Goal: Transaction & Acquisition: Purchase product/service

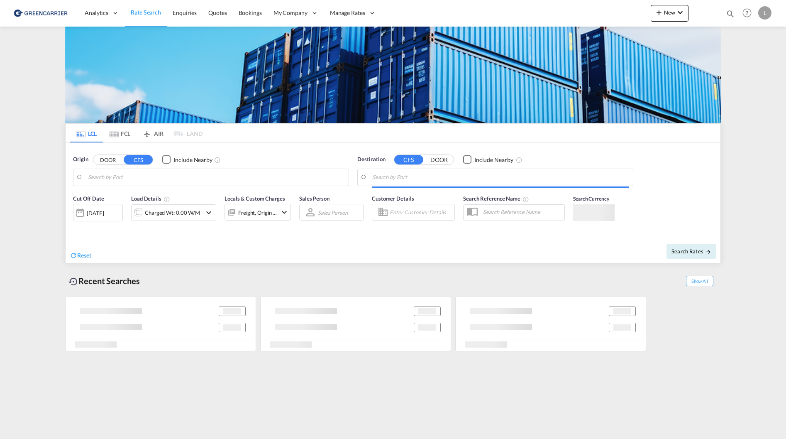
type input "[GEOGRAPHIC_DATA], NOOSL"
type input "Haiphong, VNHPH"
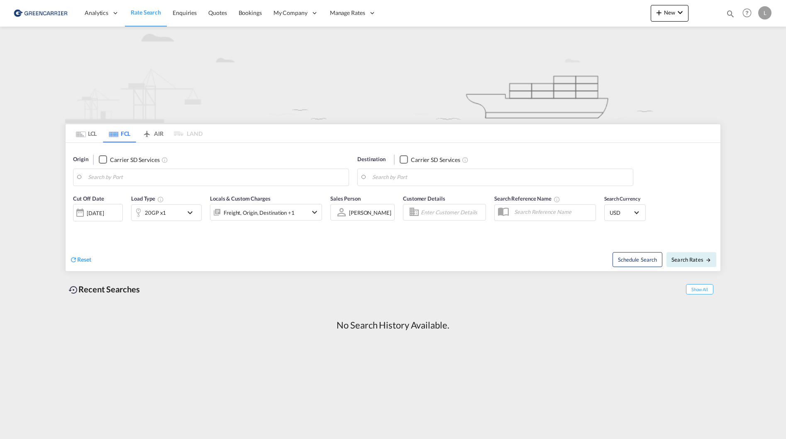
click at [85, 138] on md-tab-item "LCL" at bounding box center [86, 133] width 33 height 18
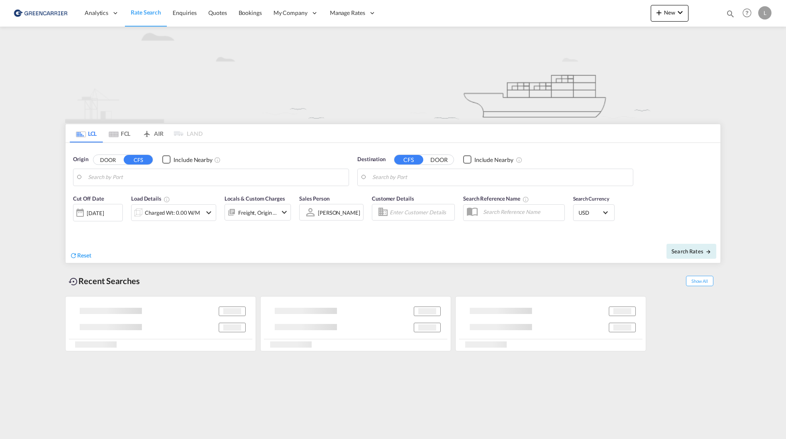
type input "[GEOGRAPHIC_DATA], NOOSL"
type input "Haiphong, VNHPH"
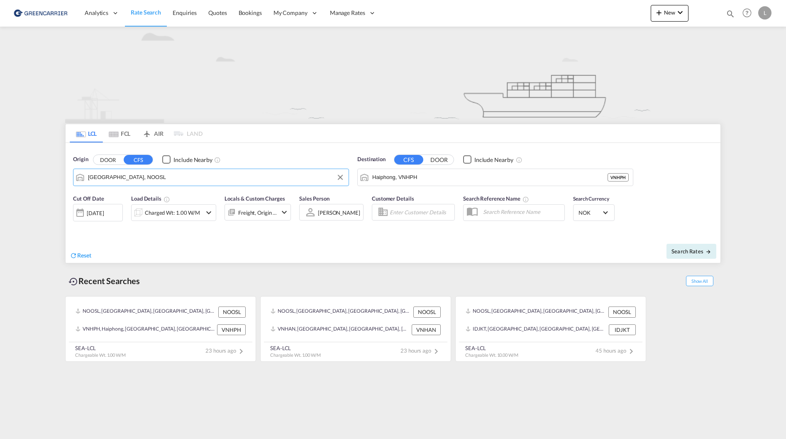
click at [132, 180] on input "[GEOGRAPHIC_DATA], NOOSL" at bounding box center [216, 177] width 257 height 12
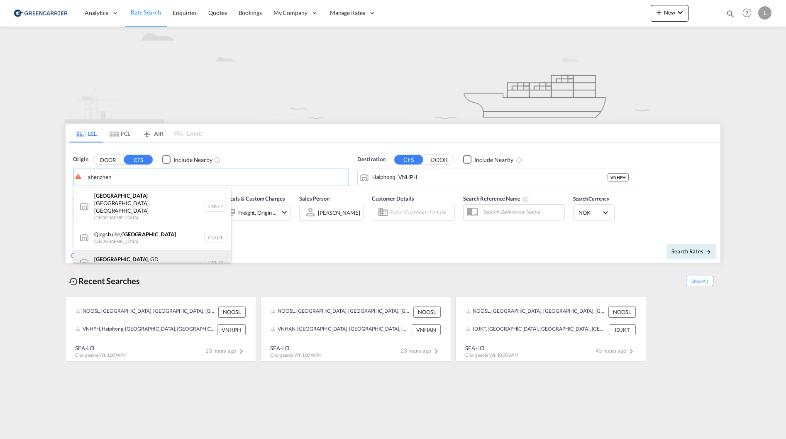
click at [166, 250] on div "Shenzhen , GD China CNSZX" at bounding box center [152, 262] width 158 height 25
type input "[GEOGRAPHIC_DATA], GD, CNSZX"
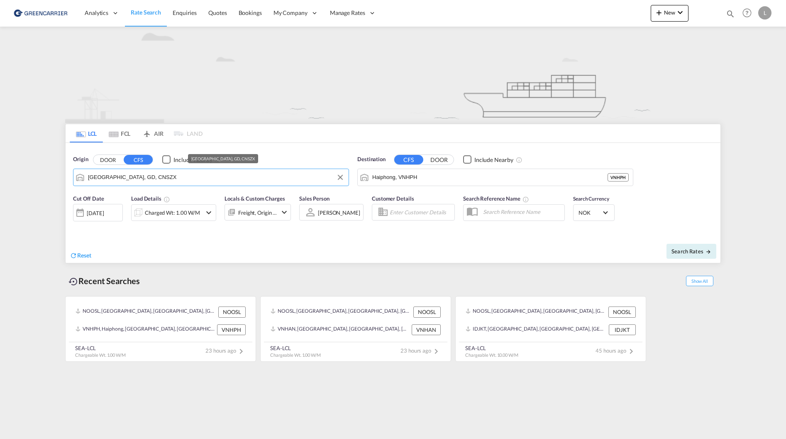
click at [203, 174] on input "[GEOGRAPHIC_DATA], GD, CNSZX" at bounding box center [216, 177] width 257 height 12
click at [174, 174] on input "[GEOGRAPHIC_DATA], GD, CNSZX" at bounding box center [216, 177] width 257 height 12
click at [432, 174] on input "Haiphong, VNHPH" at bounding box center [500, 177] width 257 height 12
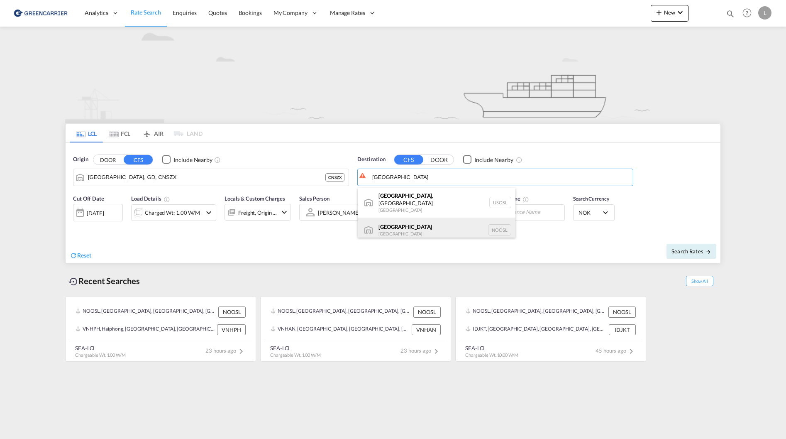
click at [433, 224] on div "Oslo Norway NOOSL" at bounding box center [437, 230] width 158 height 25
type input "[GEOGRAPHIC_DATA], NOOSL"
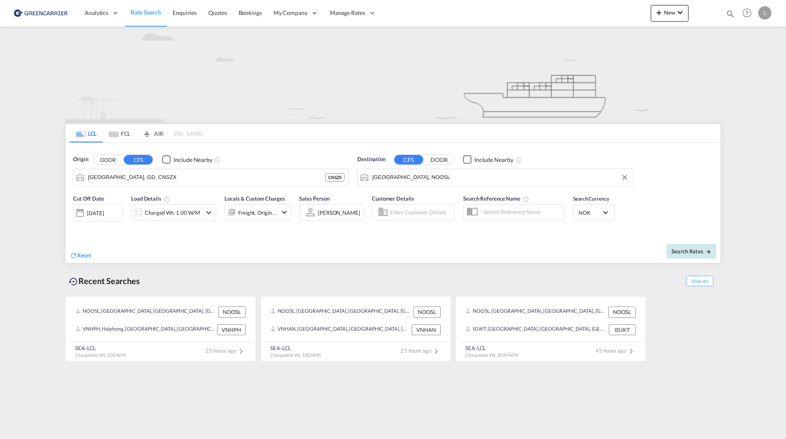
click at [687, 247] on button "Search Rates" at bounding box center [692, 251] width 50 height 15
type input "CNSZX to NOOSL / 20 Aug 2025"
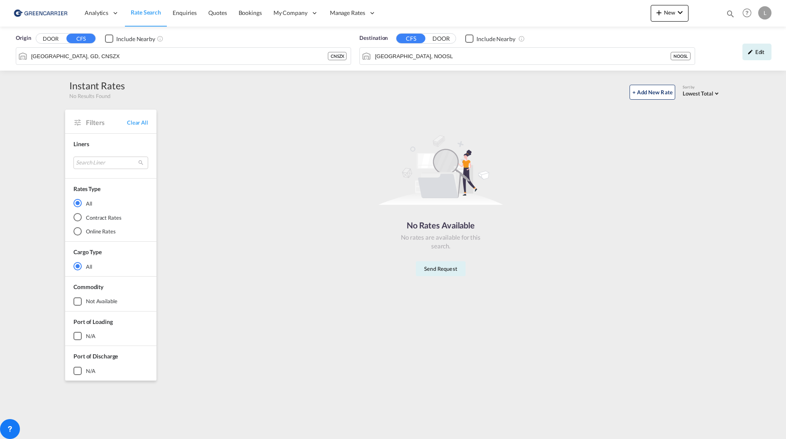
click at [282, 264] on div "No Rates Available No rates are available for this search. Send Request" at bounding box center [441, 202] width 554 height 177
click at [483, 342] on div "rates loading Rates loading No rates are available for the selected Filter. No …" at bounding box center [441, 243] width 560 height 283
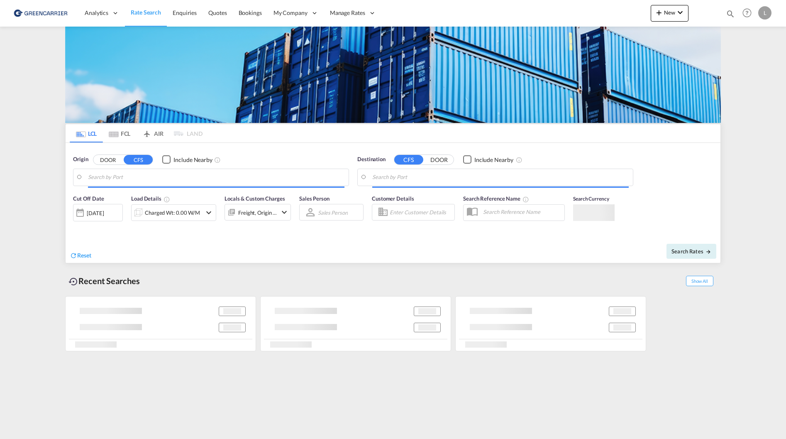
type input "[GEOGRAPHIC_DATA], GD, CNSZX"
type input "[GEOGRAPHIC_DATA], NOOSL"
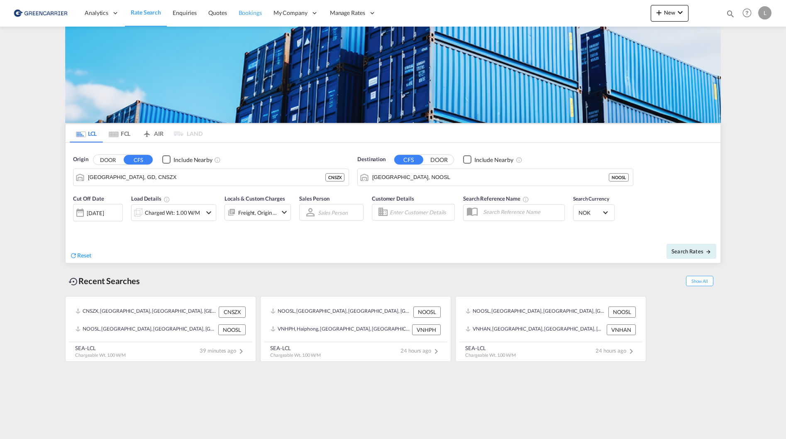
click at [243, 15] on span "Bookings" at bounding box center [250, 12] width 23 height 7
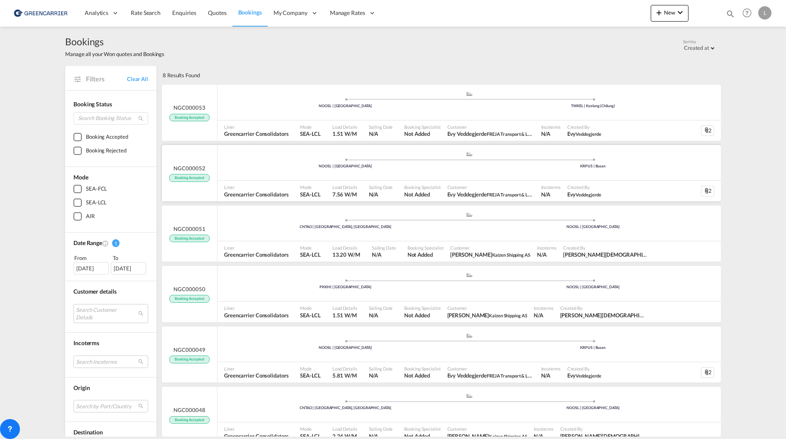
click at [259, 174] on div ".a{fill:#aaa8ad;} .a{fill:#aaa8ad;} NOOSL | [GEOGRAPHIC_DATA] KRPUS | [GEOGRAPH…" at bounding box center [470, 163] width 504 height 25
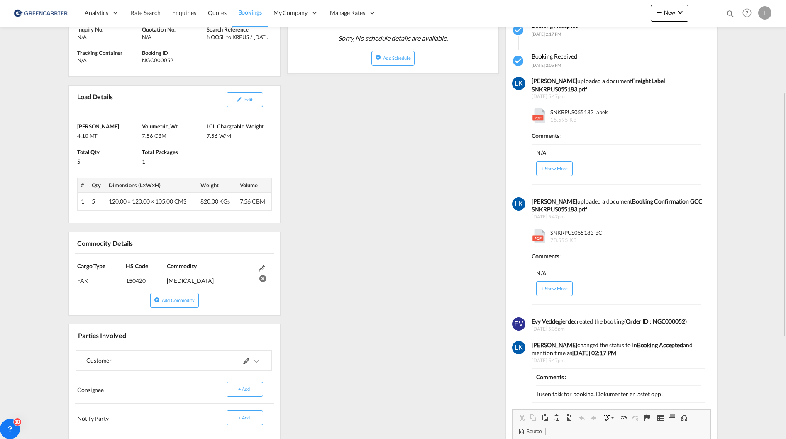
scroll to position [83, 0]
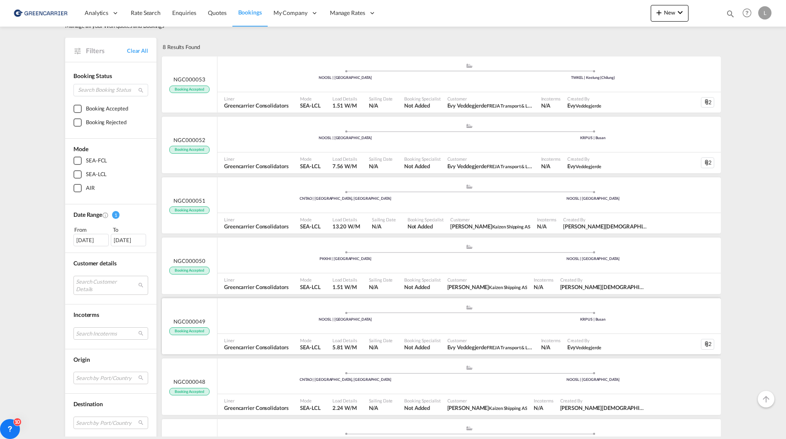
scroll to position [42, 0]
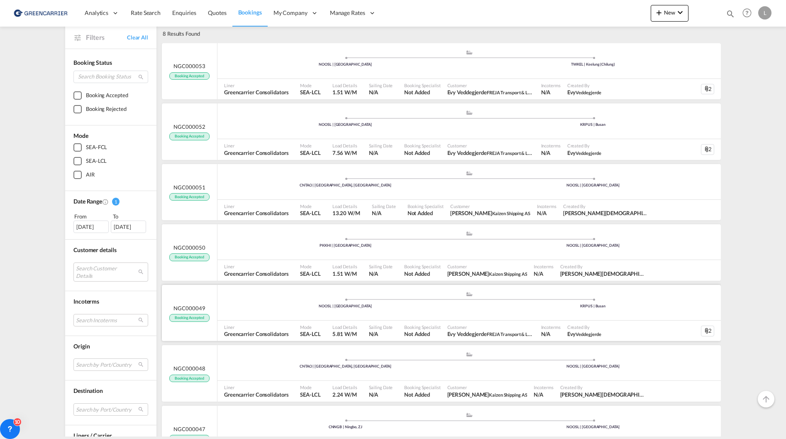
click at [256, 318] on div ".a{fill:#aaa8ad;} .a{fill:#aaa8ad;} NOOSL | [GEOGRAPHIC_DATA] KRPUS | [GEOGRAPH…" at bounding box center [470, 303] width 504 height 36
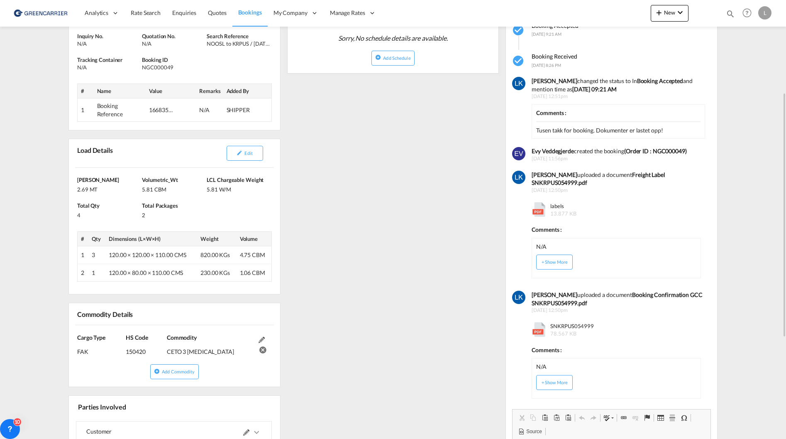
scroll to position [125, 0]
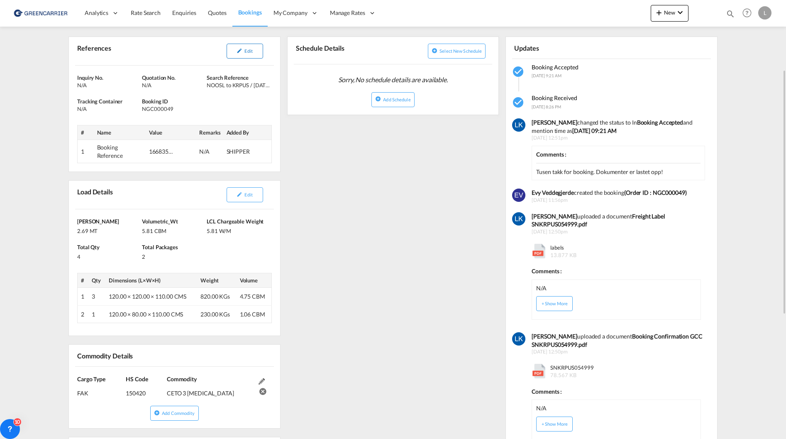
click at [254, 51] on button "Edit" at bounding box center [245, 51] width 37 height 15
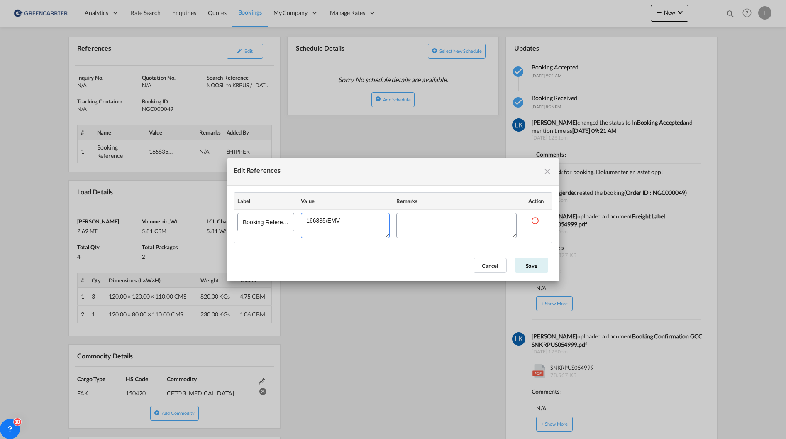
drag, startPoint x: 356, startPoint y: 225, endPoint x: 235, endPoint y: 224, distance: 121.2
click at [235, 224] on tr "Booking Reference" at bounding box center [393, 225] width 318 height 33
drag, startPoint x: 544, startPoint y: 171, endPoint x: 531, endPoint y: 172, distance: 12.9
click at [545, 171] on md-icon "icon-close fg-AAA8AD cursor" at bounding box center [548, 171] width 10 height 10
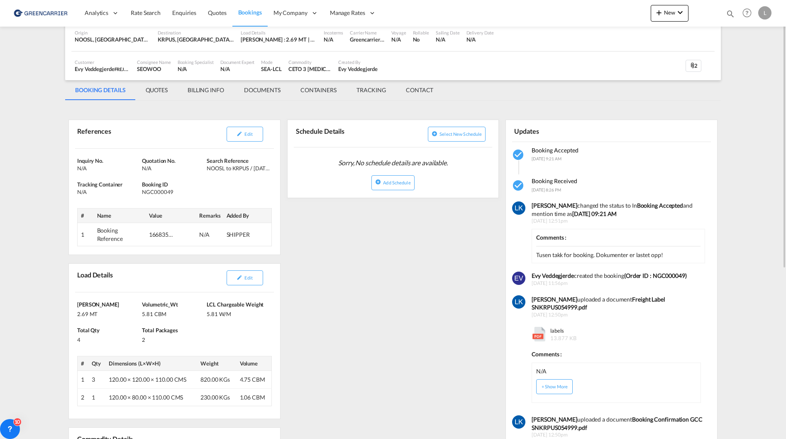
scroll to position [0, 0]
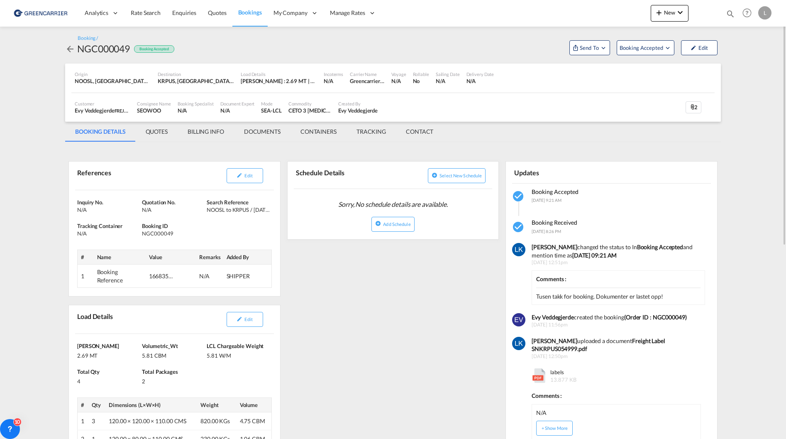
click at [249, 10] on span "Bookings" at bounding box center [250, 12] width 24 height 7
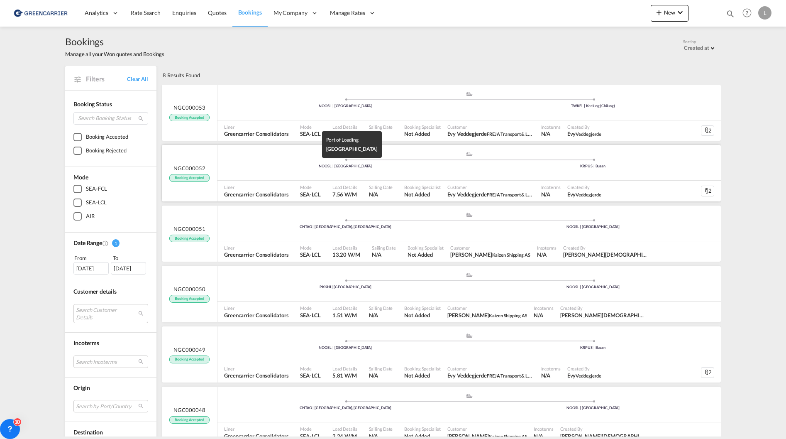
click at [313, 164] on div "NOOSL | [GEOGRAPHIC_DATA]" at bounding box center [346, 166] width 248 height 5
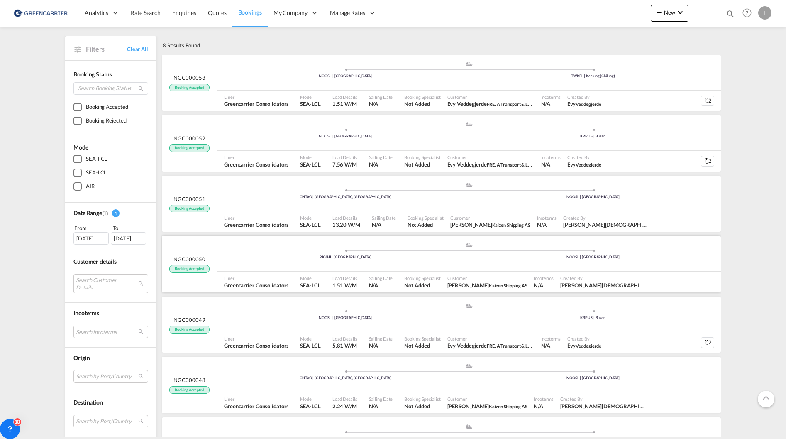
scroll to position [42, 0]
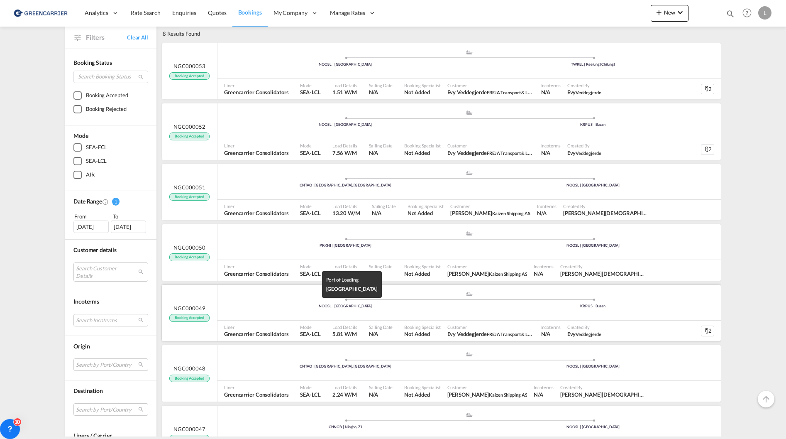
click at [279, 127] on div "NOOSL | [GEOGRAPHIC_DATA]" at bounding box center [346, 124] width 248 height 5
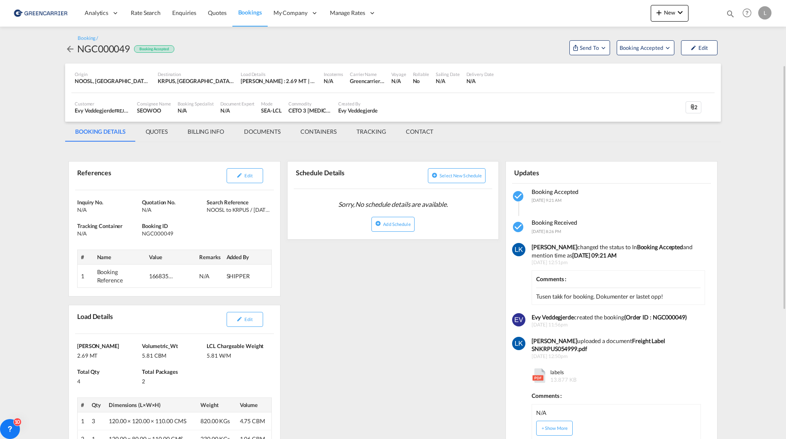
scroll to position [42, 0]
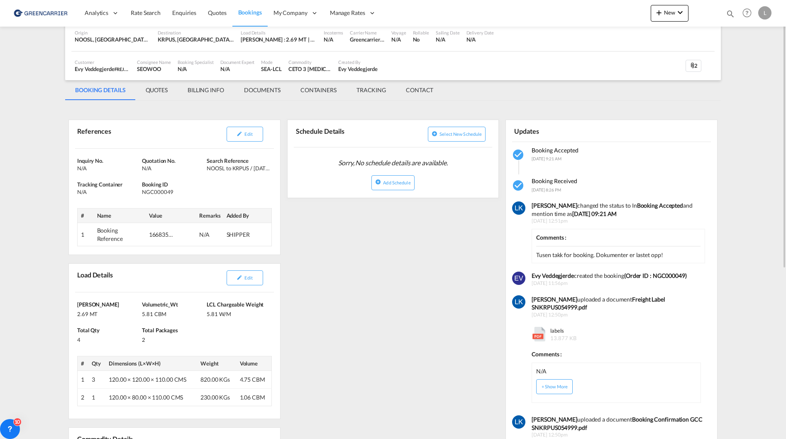
click at [170, 87] on md-tab-item "QUOTES" at bounding box center [157, 90] width 42 height 20
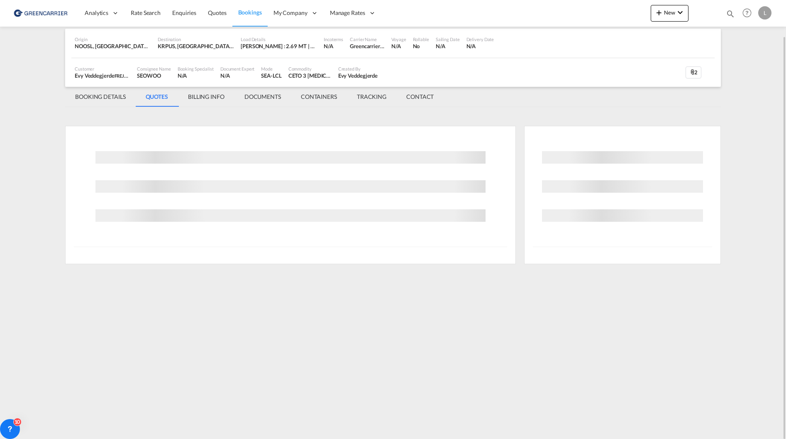
scroll to position [0, 0]
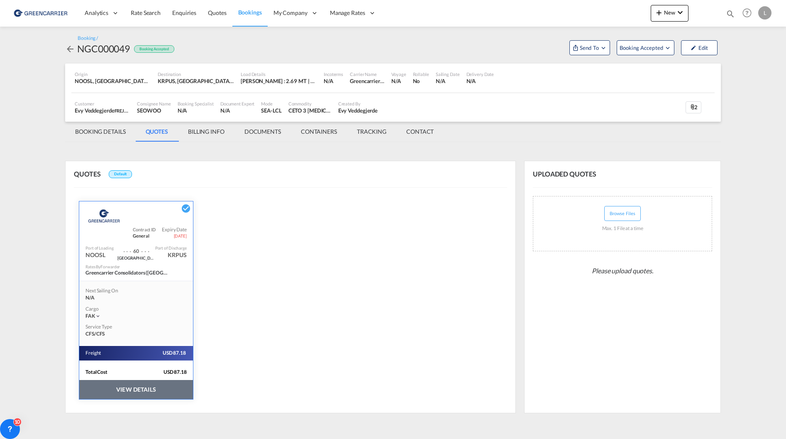
drag, startPoint x: 277, startPoint y: 371, endPoint x: 274, endPoint y: 367, distance: 5.3
click at [277, 371] on div "QUOTES Default Greencarrier Consolidators Contract ID General Expiry Date [DATE…" at bounding box center [290, 287] width 451 height 252
click at [91, 125] on md-tab-item "BOOKING DETAILS" at bounding box center [100, 132] width 71 height 20
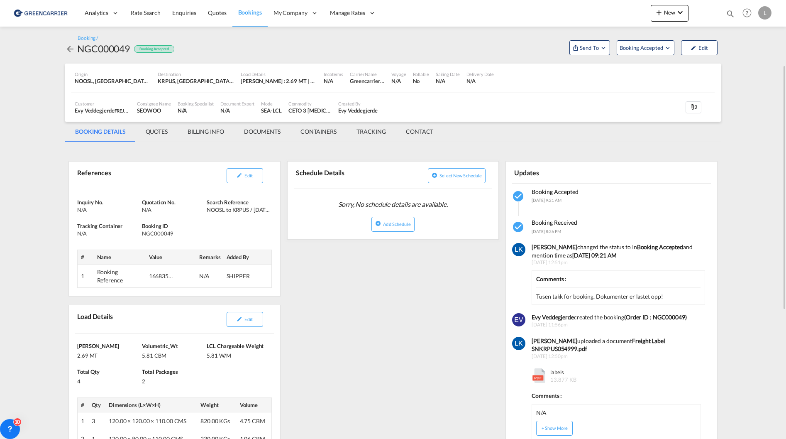
scroll to position [42, 0]
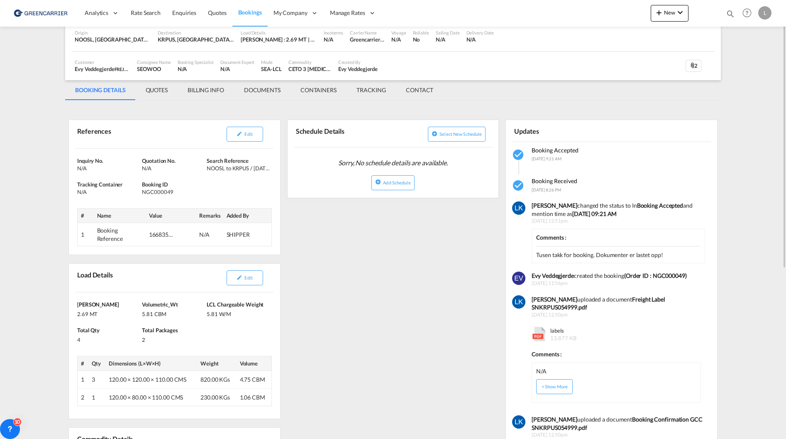
click at [448, 382] on div "References Edit Inquiry No. N/A Quotation No. N/A Search Reference NOOSL to KRP…" at bounding box center [393, 419] width 656 height 628
click at [154, 89] on md-tab-item "QUOTES" at bounding box center [157, 90] width 42 height 20
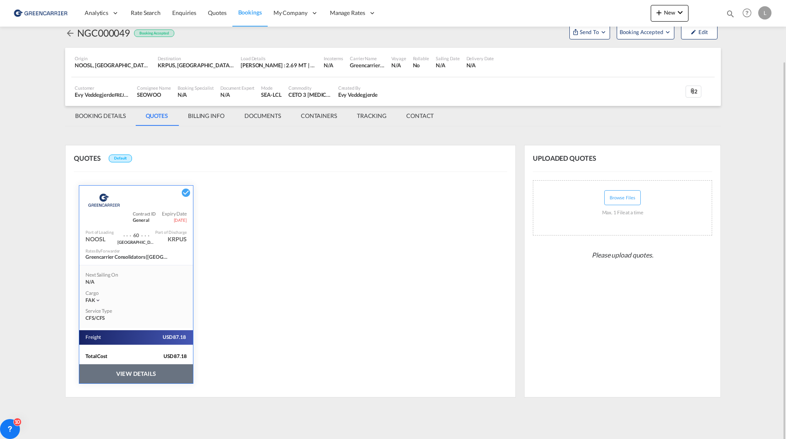
scroll to position [0, 0]
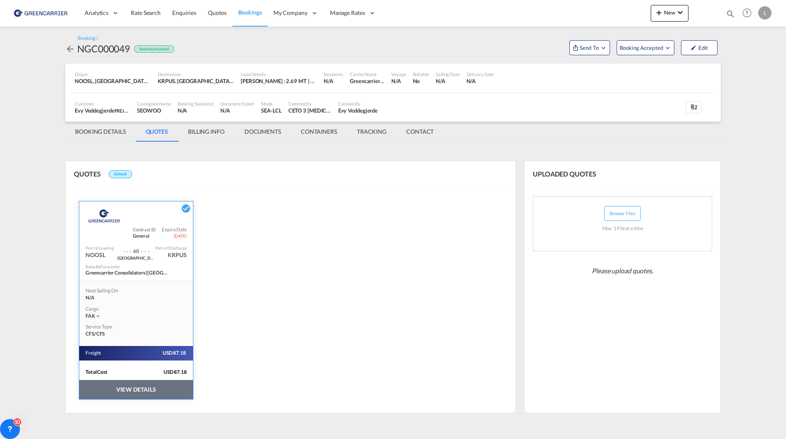
click at [137, 394] on button "VIEW DETAILS" at bounding box center [136, 389] width 114 height 19
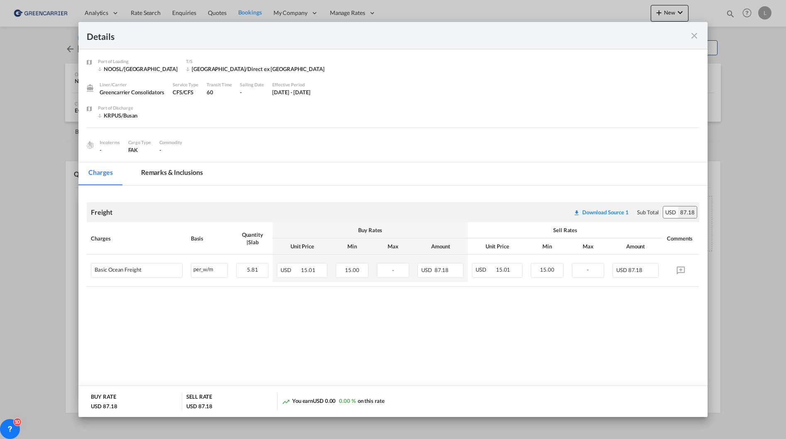
click at [693, 33] on md-icon "icon-close fg-AAA8AD m-0 cursor" at bounding box center [695, 36] width 10 height 10
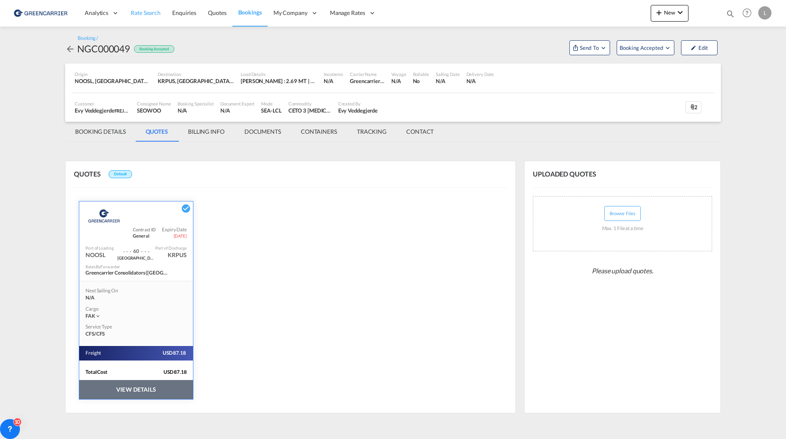
click at [137, 16] on span "Rate Search" at bounding box center [146, 12] width 30 height 7
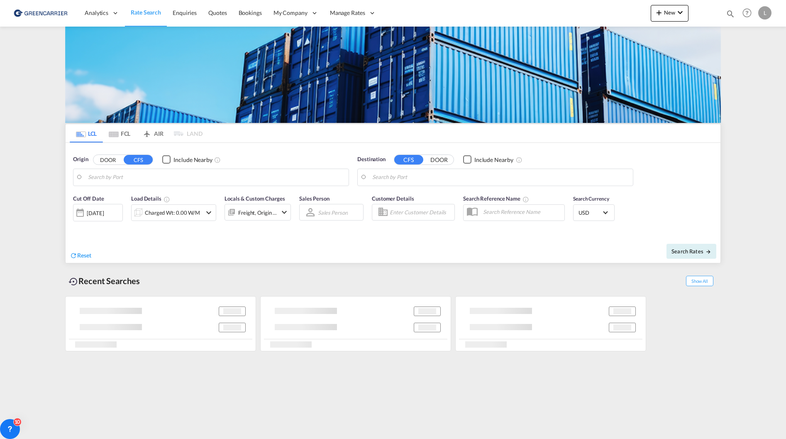
type input "[GEOGRAPHIC_DATA], GD, CNSZX"
type input "[GEOGRAPHIC_DATA], NOOSL"
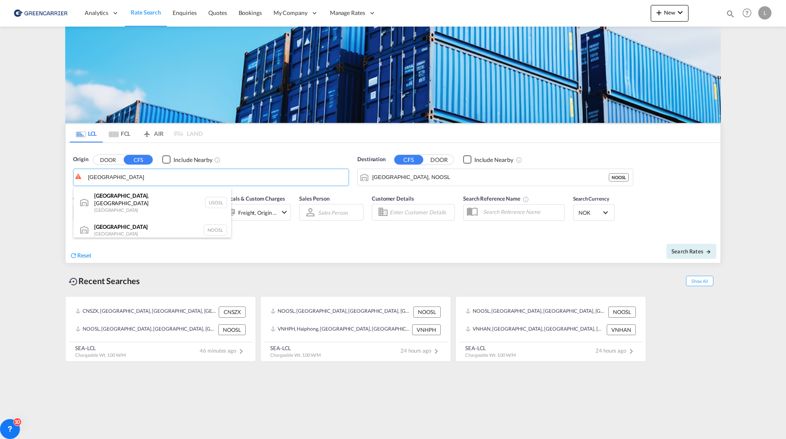
drag, startPoint x: 148, startPoint y: 218, endPoint x: 249, endPoint y: 197, distance: 103.9
click at [148, 218] on div "[GEOGRAPHIC_DATA] [GEOGRAPHIC_DATA] NOOSL" at bounding box center [152, 230] width 158 height 25
type input "[GEOGRAPHIC_DATA], NOOSL"
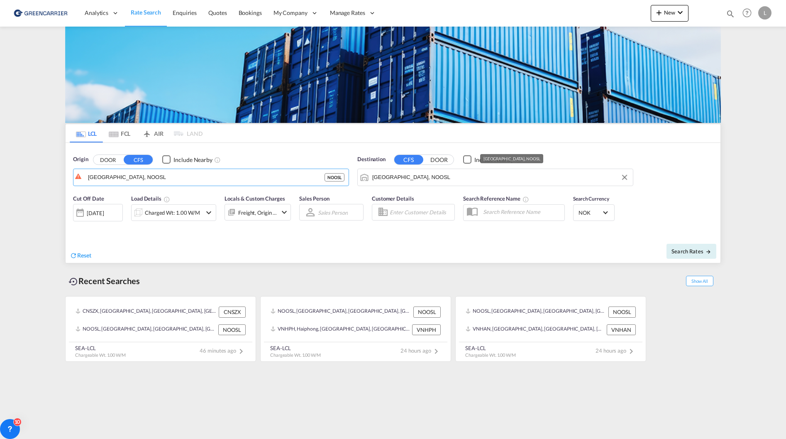
click at [440, 176] on input "[GEOGRAPHIC_DATA], NOOSL" at bounding box center [500, 177] width 257 height 12
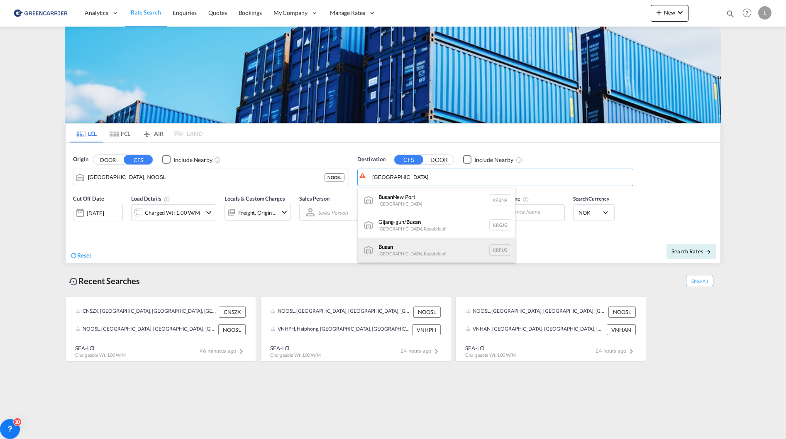
click at [450, 245] on div "Busan Korea, Republic of KRPUS" at bounding box center [437, 249] width 158 height 25
type input "Busan, KRPUS"
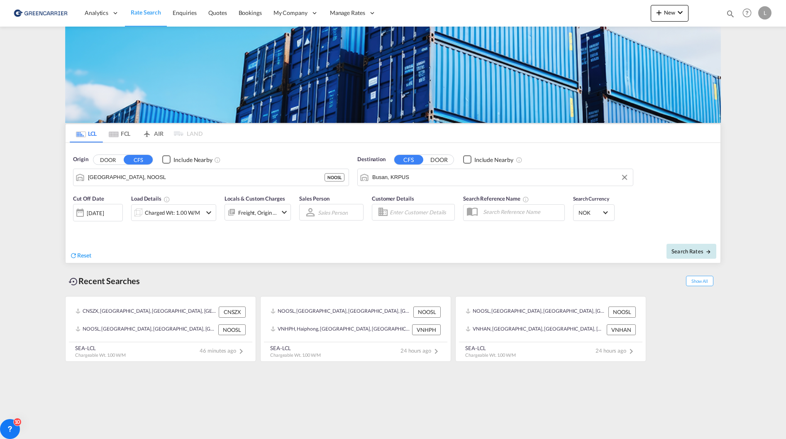
click at [694, 249] on span "Search Rates" at bounding box center [692, 251] width 40 height 7
type input "NOOSL to KRPUS / [DATE]"
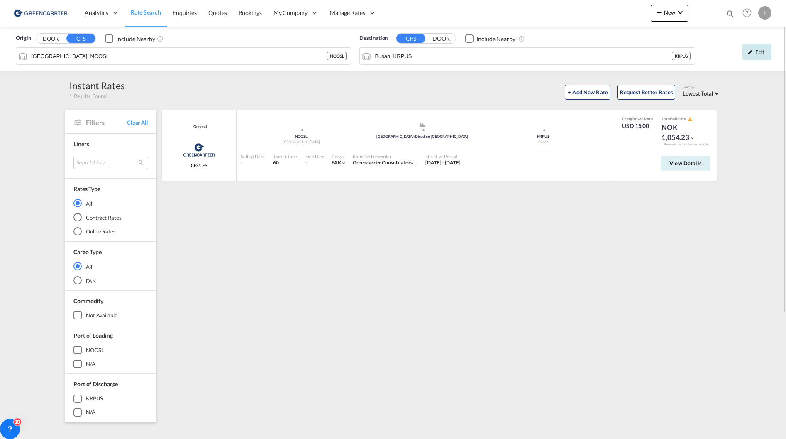
click at [746, 51] on div "Edit" at bounding box center [757, 52] width 29 height 17
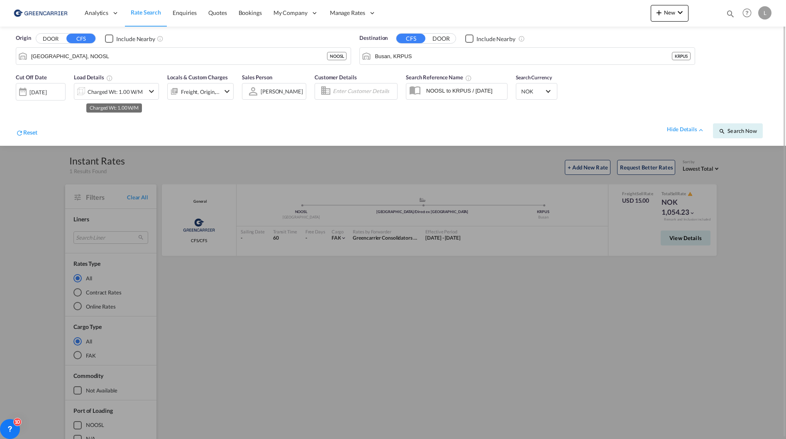
click at [126, 95] on div "Charged Wt: 1.00 W/M" at bounding box center [115, 92] width 55 height 12
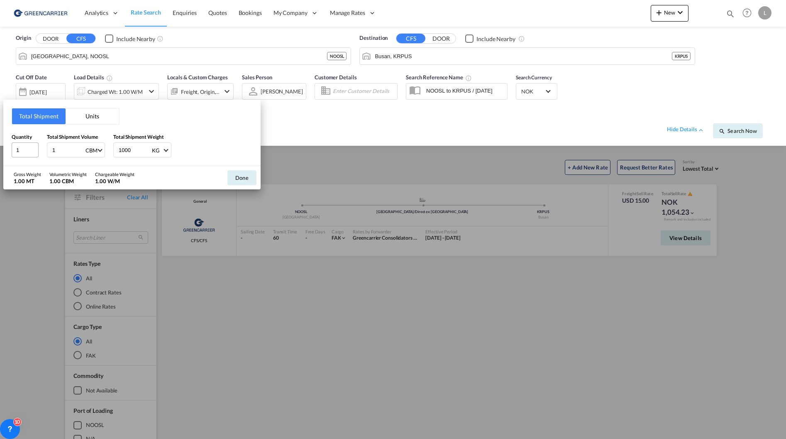
click at [17, 149] on div "Quantity 1 Total Shipment Volume 1 CBM CBM CFT Total Shipment Weight 1000 KG KG…" at bounding box center [132, 145] width 241 height 25
type input "5.81"
drag, startPoint x: 133, startPoint y: 113, endPoint x: 150, endPoint y: 121, distance: 19.0
click at [133, 113] on div "Total Shipment Units Quantity 1 Total Shipment Volume 5.81 CBM CBM CFT Total Sh…" at bounding box center [131, 133] width 257 height 66
click at [242, 174] on button "Done" at bounding box center [241, 177] width 29 height 15
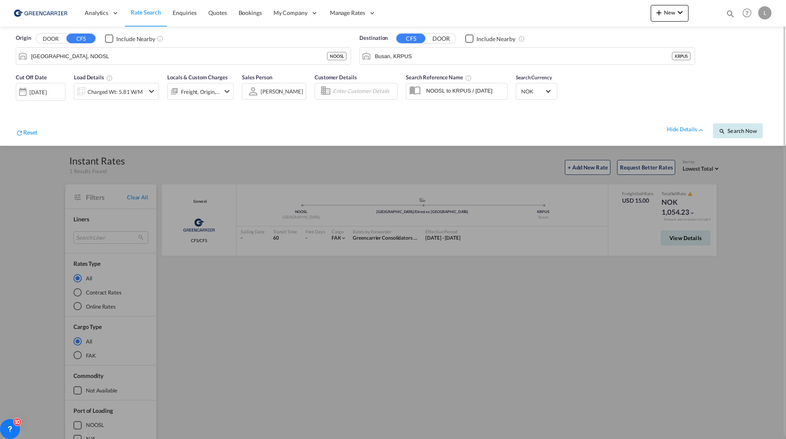
click at [743, 129] on span "Search Now" at bounding box center [738, 130] width 38 height 7
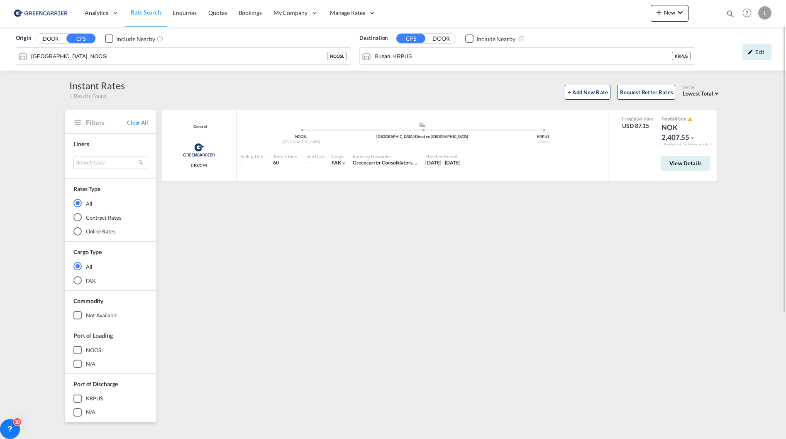
drag, startPoint x: 586, startPoint y: 247, endPoint x: 580, endPoint y: 211, distance: 37.0
click at [585, 247] on div "General Greencarrier Consolidators CFS/CFS added by you .a{fill:#aaa8ad;} .a{fi…" at bounding box center [441, 359] width 560 height 498
click at [747, 55] on div "Edit" at bounding box center [757, 52] width 29 height 17
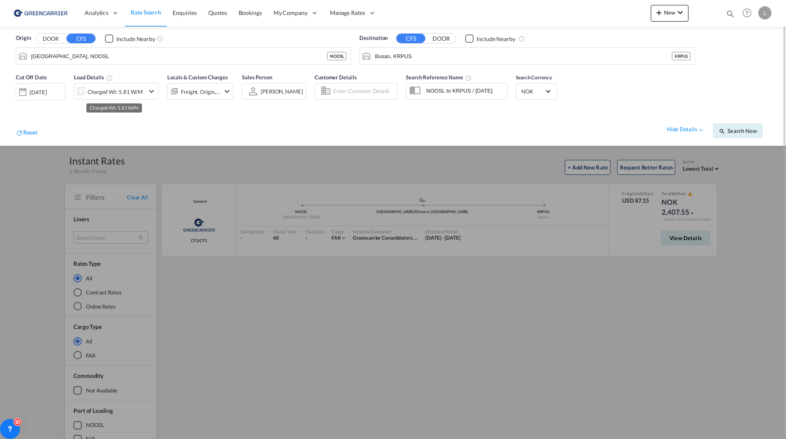
click at [114, 91] on div "Charged Wt: 5.81 W/M" at bounding box center [115, 92] width 55 height 12
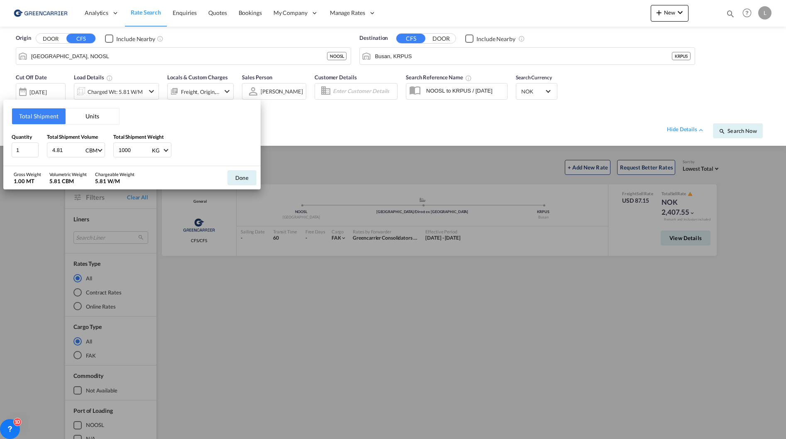
drag, startPoint x: 69, startPoint y: 149, endPoint x: -44, endPoint y: 146, distance: 113.0
click at [51, 146] on input "4.81" at bounding box center [67, 150] width 33 height 14
drag, startPoint x: 46, startPoint y: 147, endPoint x: -16, endPoint y: 144, distance: 62.8
click at [0, 144] on html "Analytics Reports Dashboard Rate Search Enquiries Quotes" at bounding box center [393, 219] width 786 height 439
type input "7.56"
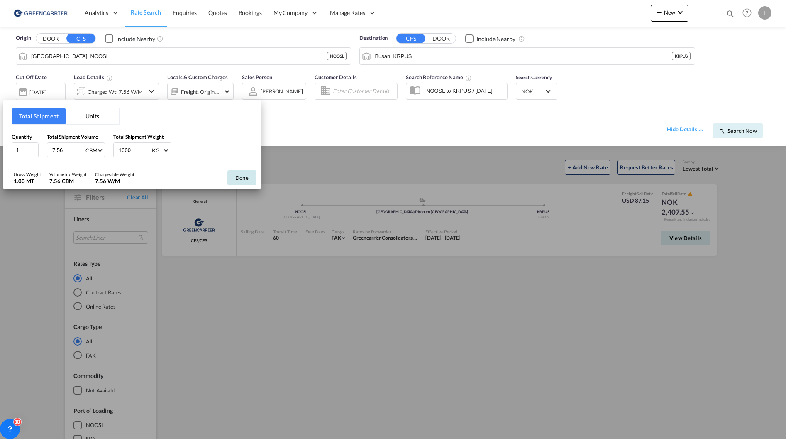
click at [235, 176] on button "Done" at bounding box center [241, 177] width 29 height 15
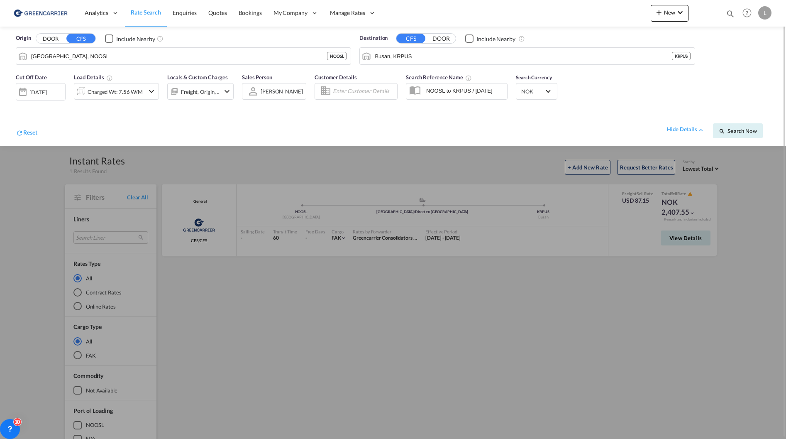
click at [738, 122] on div "Search Now" at bounding box center [741, 126] width 57 height 23
click at [738, 128] on span "Search Now" at bounding box center [738, 130] width 38 height 7
